Goal: Navigation & Orientation: Find specific page/section

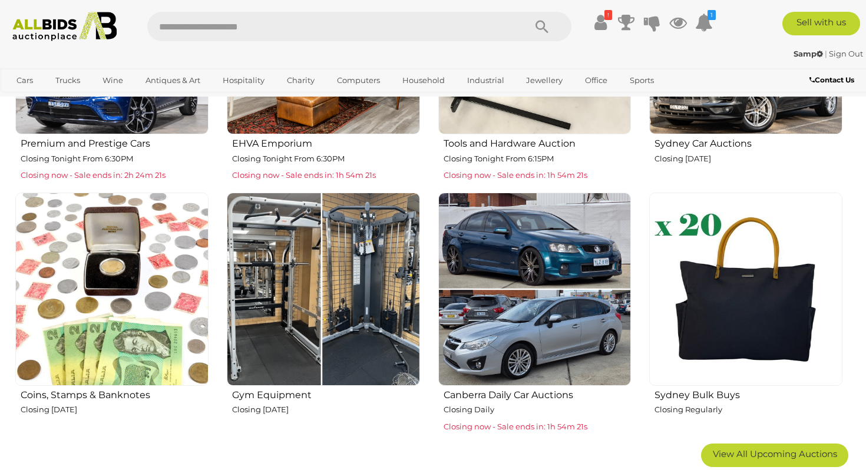
scroll to position [598, 0]
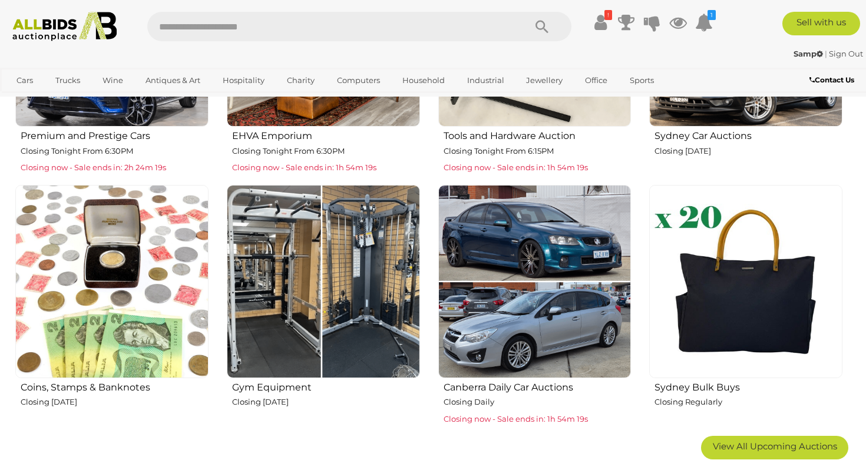
click at [677, 307] on img at bounding box center [745, 281] width 193 height 193
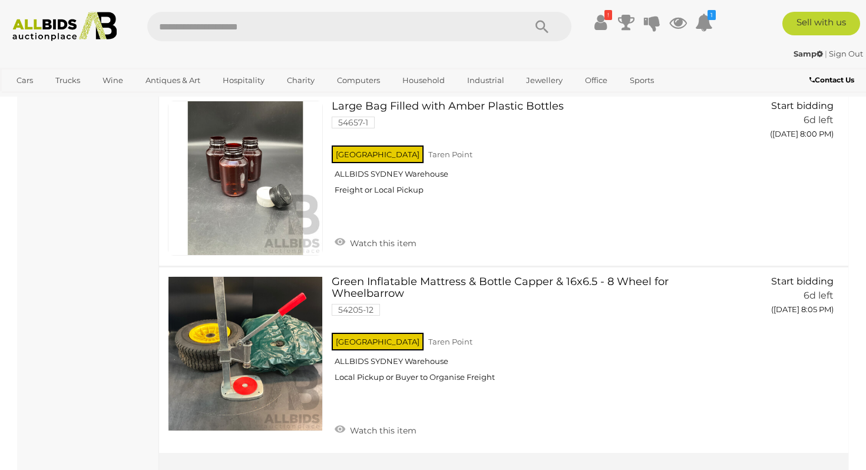
scroll to position [4800, 0]
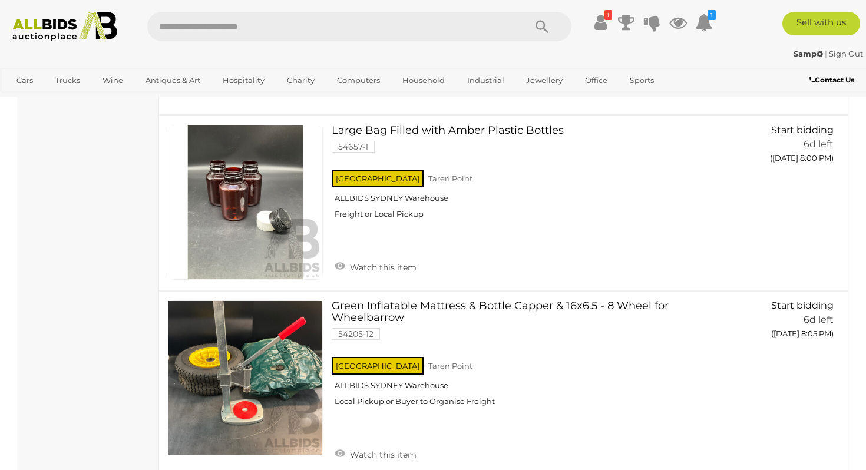
click at [42, 46] on div "Samp | Sign Out Samp | Sign Out" at bounding box center [433, 56] width 866 height 24
click at [42, 32] on img at bounding box center [64, 26] width 117 height 29
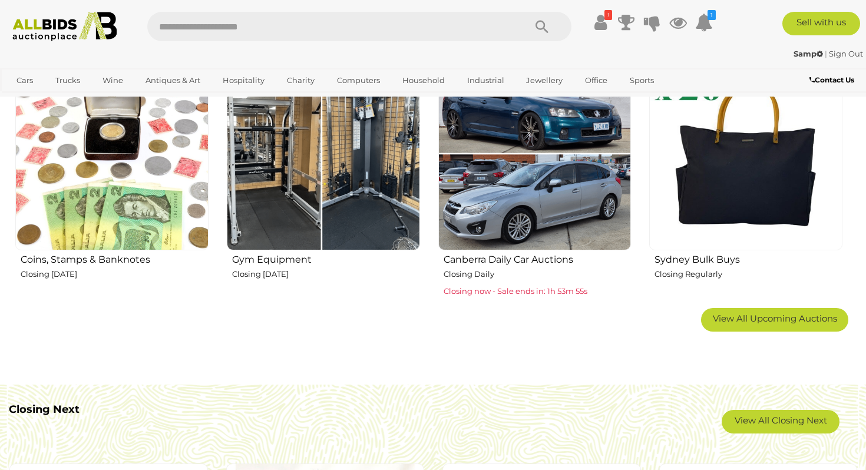
scroll to position [697, 0]
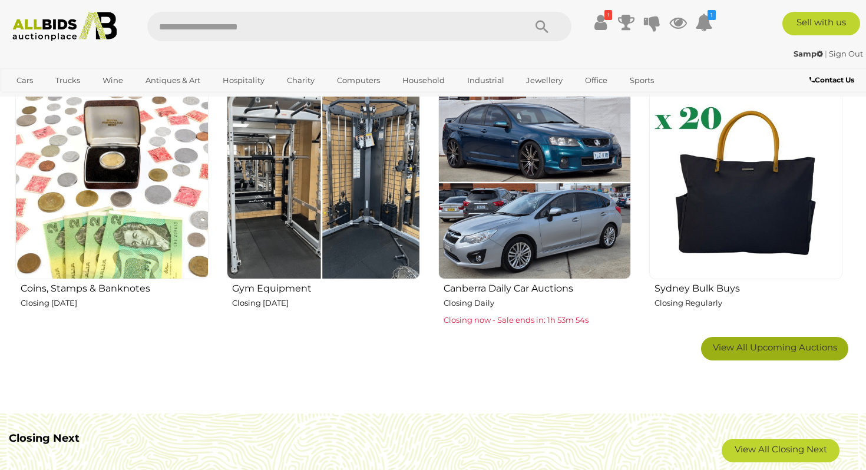
click at [747, 346] on span "View All Upcoming Auctions" at bounding box center [774, 347] width 124 height 11
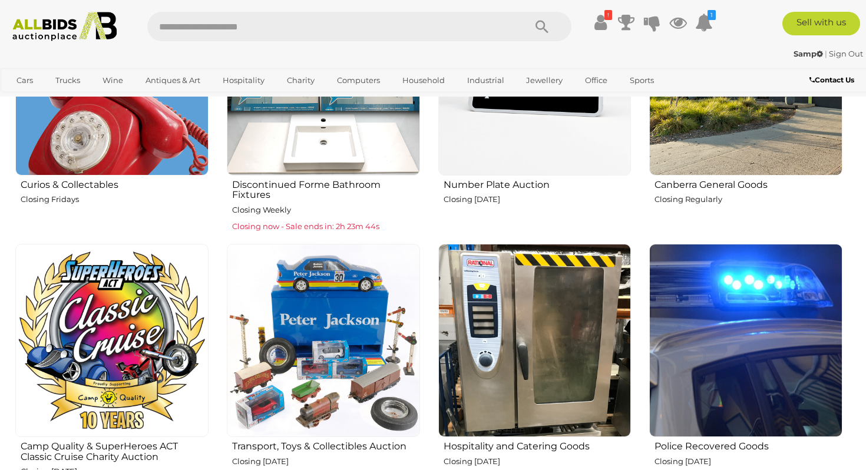
scroll to position [1032, 0]
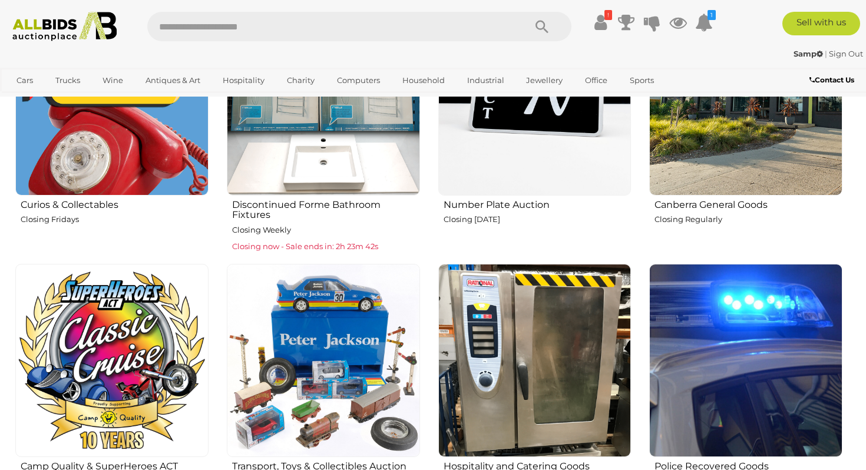
click at [94, 176] on img at bounding box center [111, 98] width 193 height 193
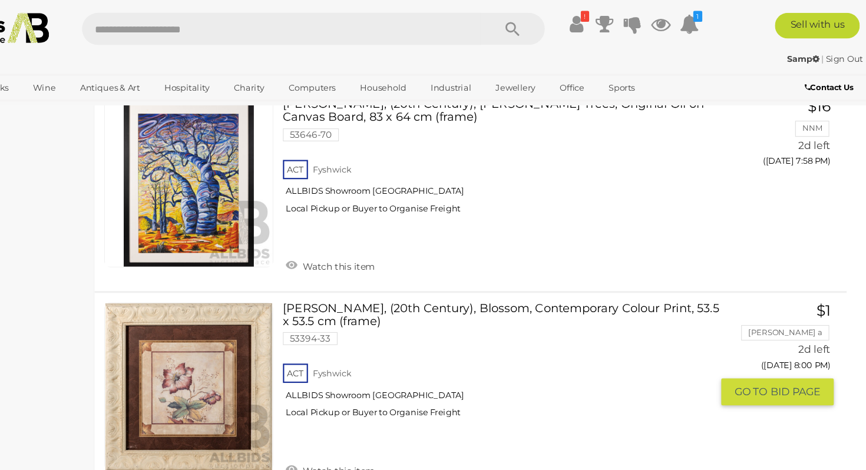
scroll to position [8488, 0]
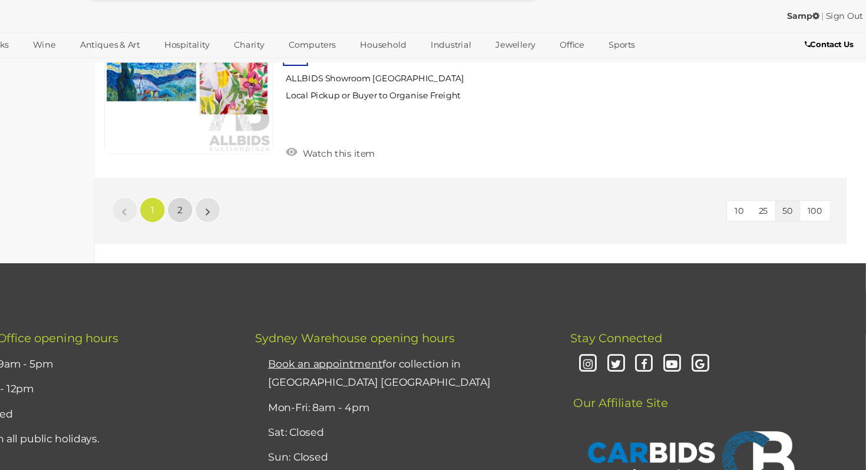
click at [246, 220] on link "2" at bounding box center [238, 232] width 24 height 24
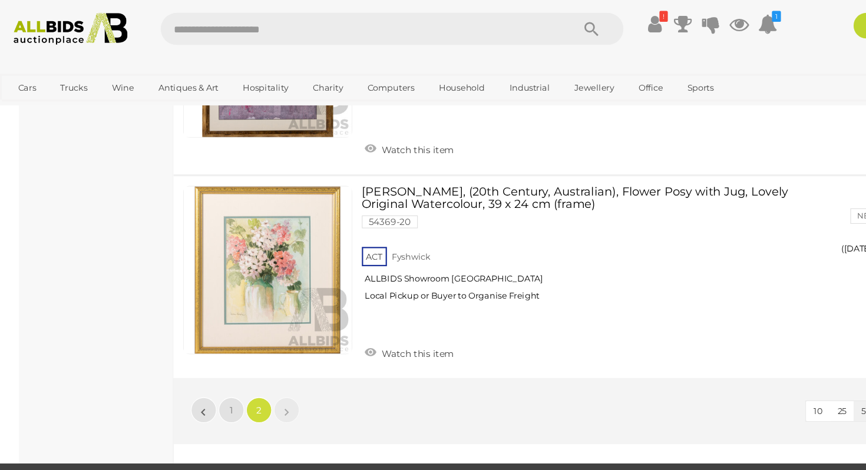
scroll to position [2402, 0]
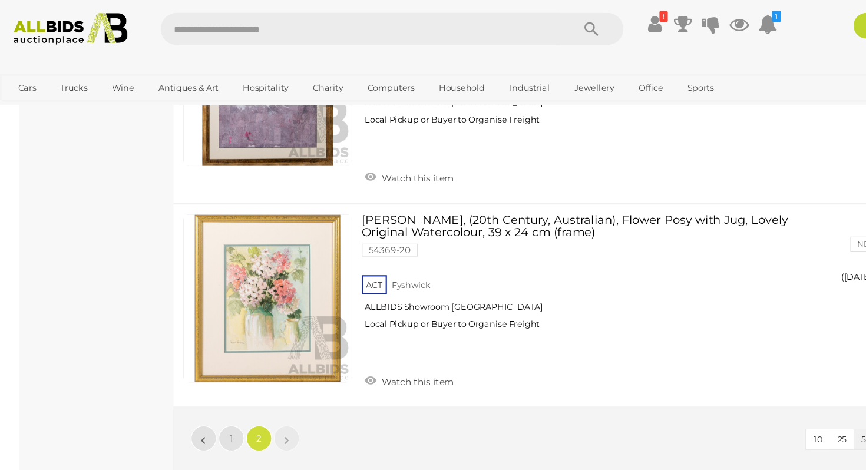
click at [52, 34] on img at bounding box center [64, 26] width 117 height 29
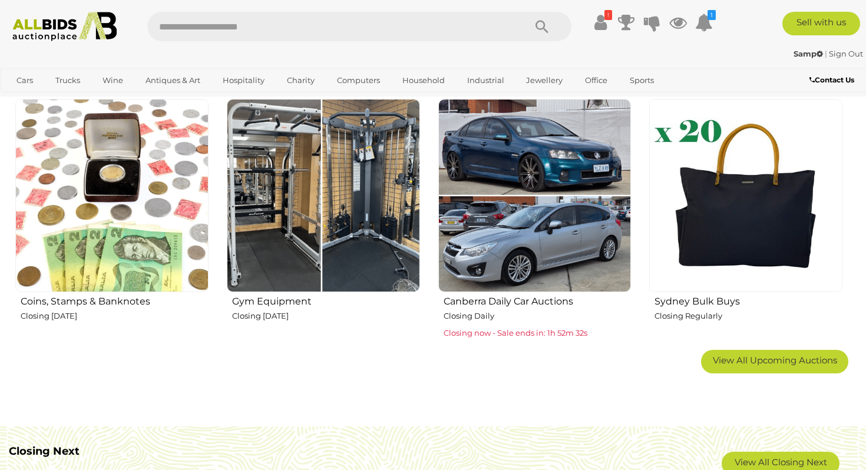
scroll to position [687, 0]
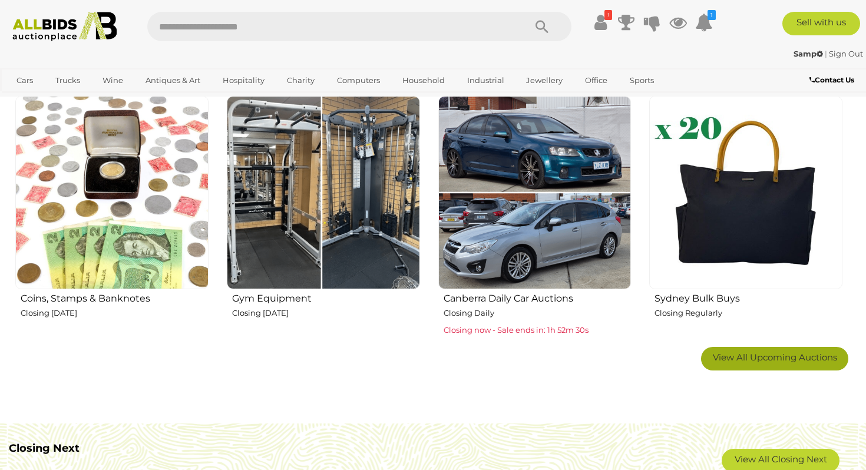
click at [750, 354] on span "View All Upcoming Auctions" at bounding box center [774, 357] width 124 height 11
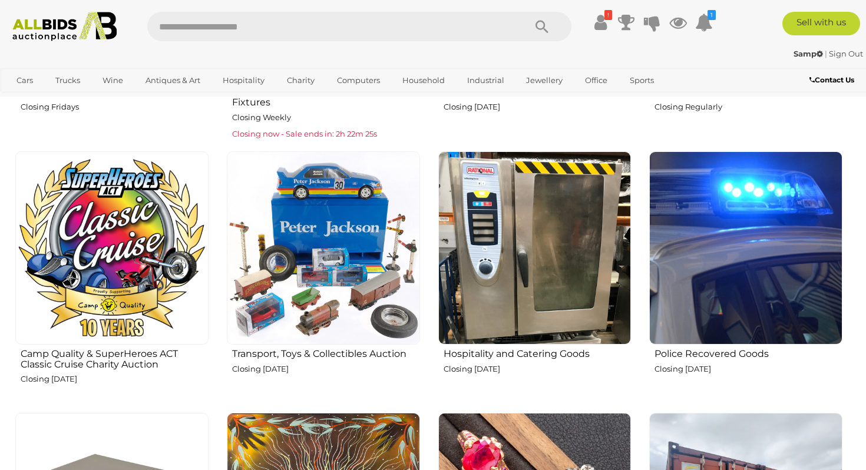
scroll to position [1156, 0]
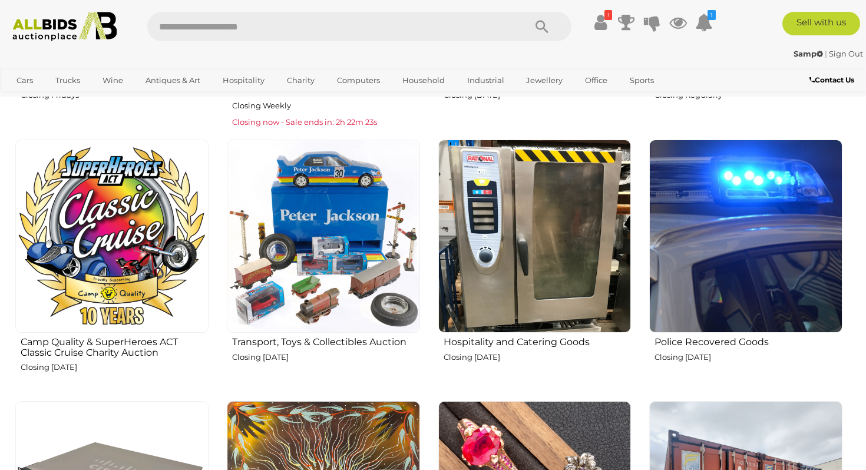
click at [733, 284] on img at bounding box center [745, 236] width 193 height 193
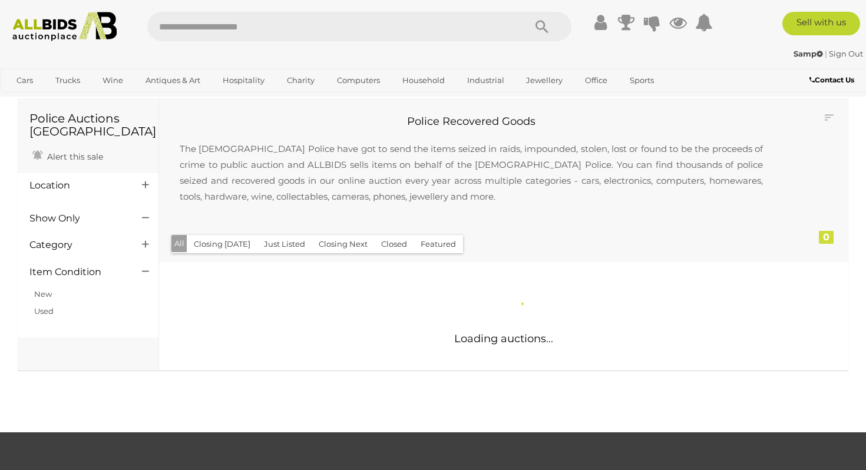
scroll to position [18, 0]
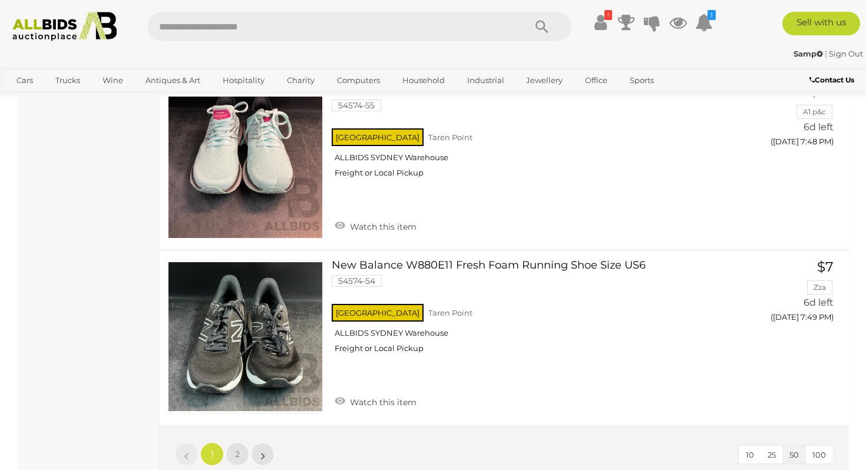
scroll to position [9116, 0]
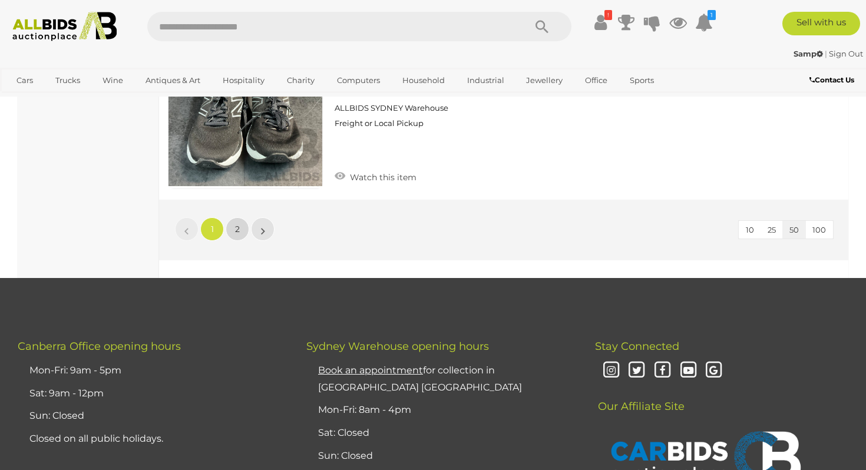
click at [235, 228] on link "2" at bounding box center [238, 229] width 24 height 24
